Goal: Transaction & Acquisition: Purchase product/service

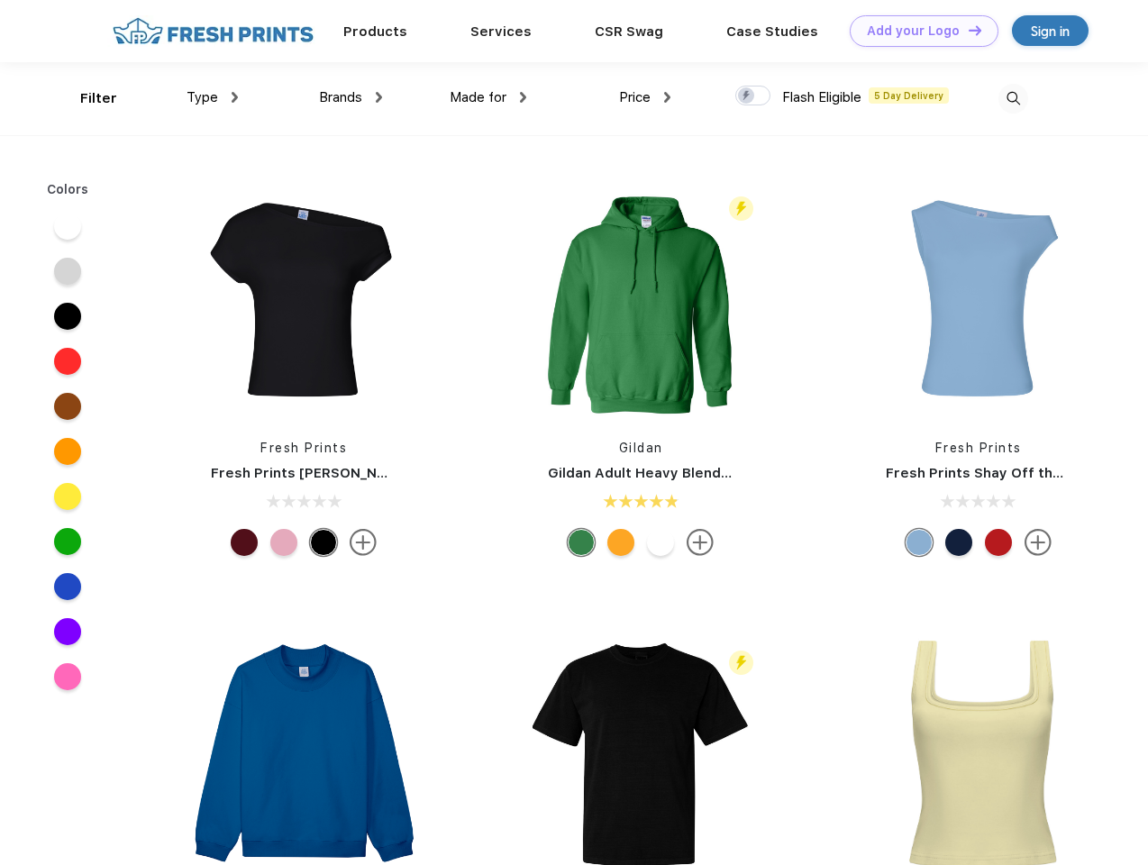
scroll to position [1, 0]
click at [918, 31] on link "Add your Logo Design Tool" at bounding box center [924, 31] width 149 height 32
click at [0, 0] on div "Design Tool" at bounding box center [0, 0] width 0 height 0
click at [967, 30] on link "Add your Logo Design Tool" at bounding box center [924, 31] width 149 height 32
click at [87, 98] on div "Filter" at bounding box center [98, 98] width 37 height 21
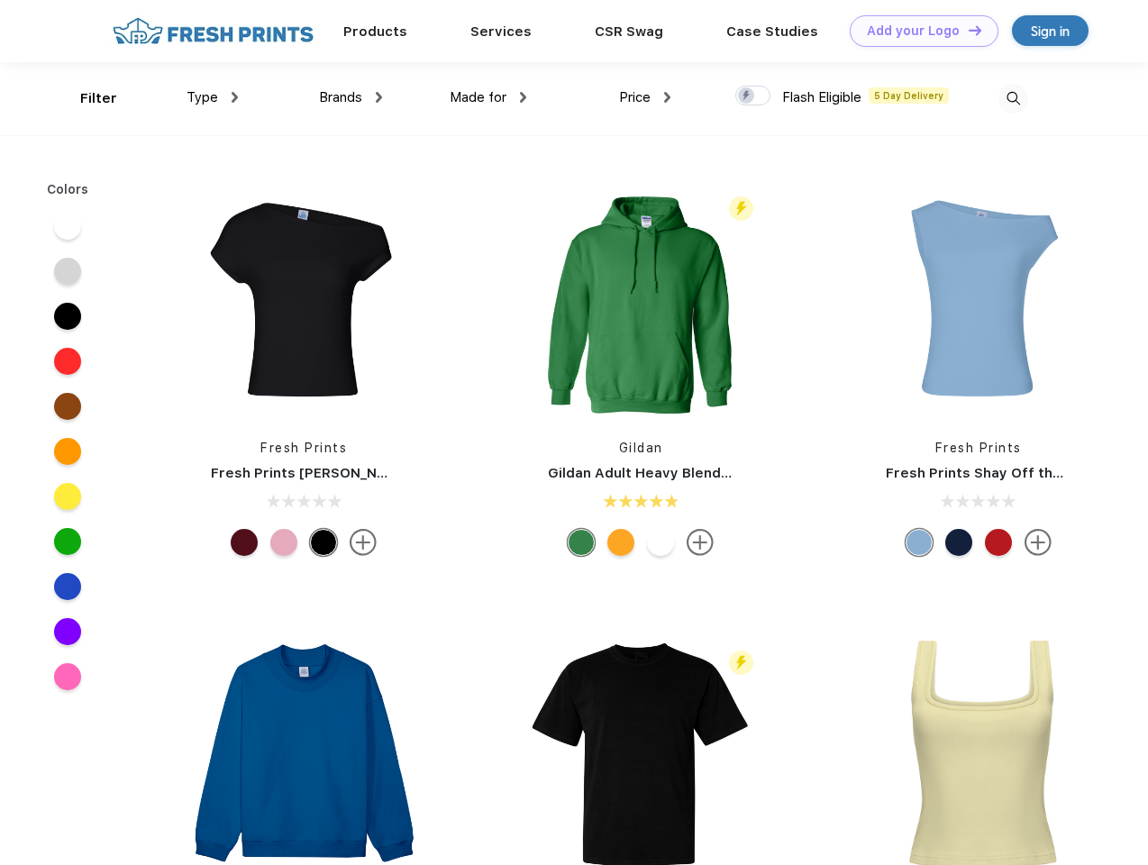
click at [213, 97] on span "Type" at bounding box center [203, 97] width 32 height 16
click at [351, 97] on span "Brands" at bounding box center [340, 97] width 43 height 16
click at [489, 97] on span "Made for" at bounding box center [478, 97] width 57 height 16
click at [645, 97] on span "Price" at bounding box center [635, 97] width 32 height 16
click at [754, 96] on div at bounding box center [753, 96] width 35 height 20
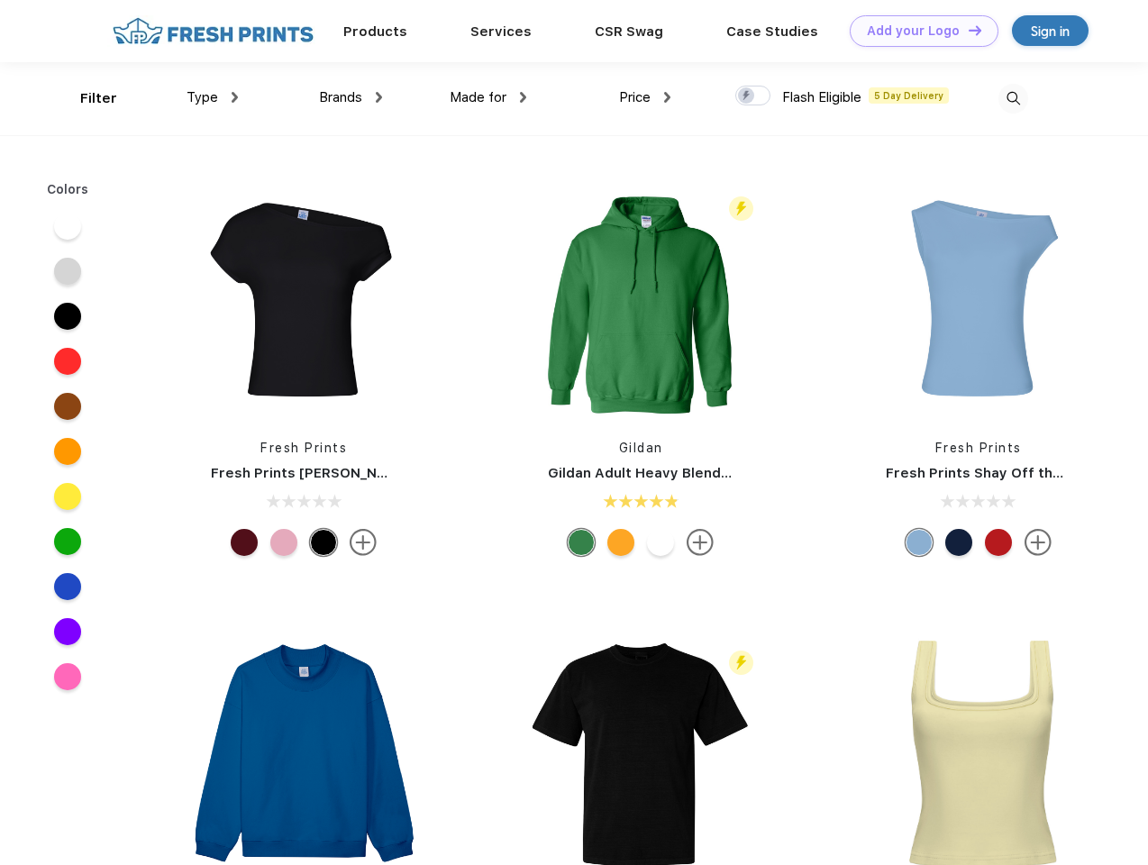
click at [747, 96] on input "checkbox" at bounding box center [742, 91] width 12 height 12
click at [1013, 98] on img at bounding box center [1014, 99] width 30 height 30
